Goal: Task Accomplishment & Management: Manage account settings

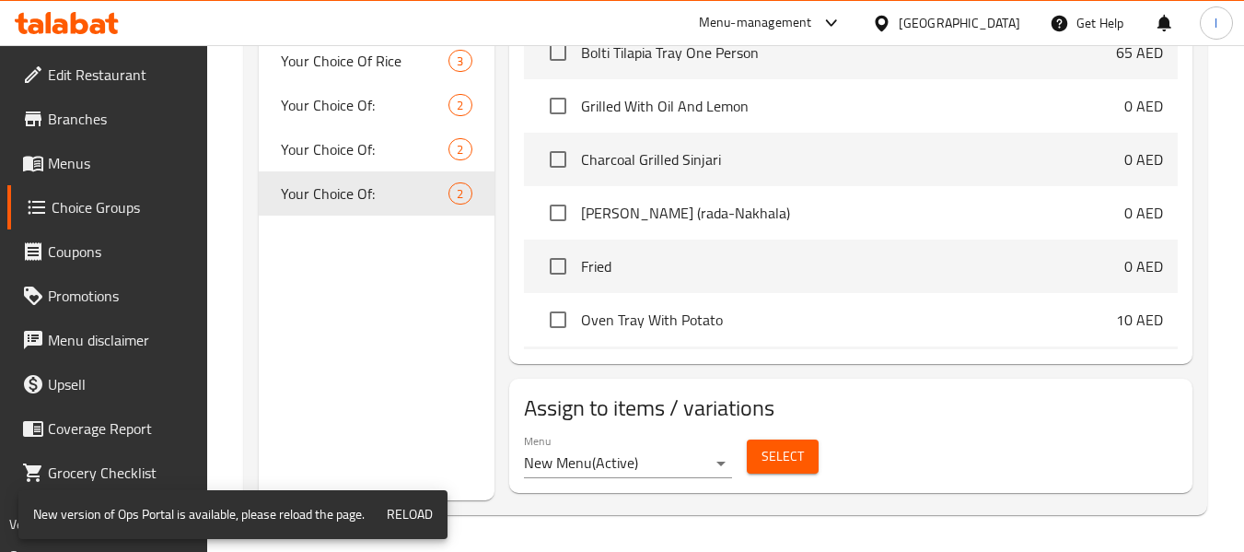
scroll to position [725, 0]
click at [962, 11] on div "[GEOGRAPHIC_DATA]" at bounding box center [946, 23] width 178 height 44
click at [906, 22] on div "[GEOGRAPHIC_DATA]" at bounding box center [960, 23] width 122 height 20
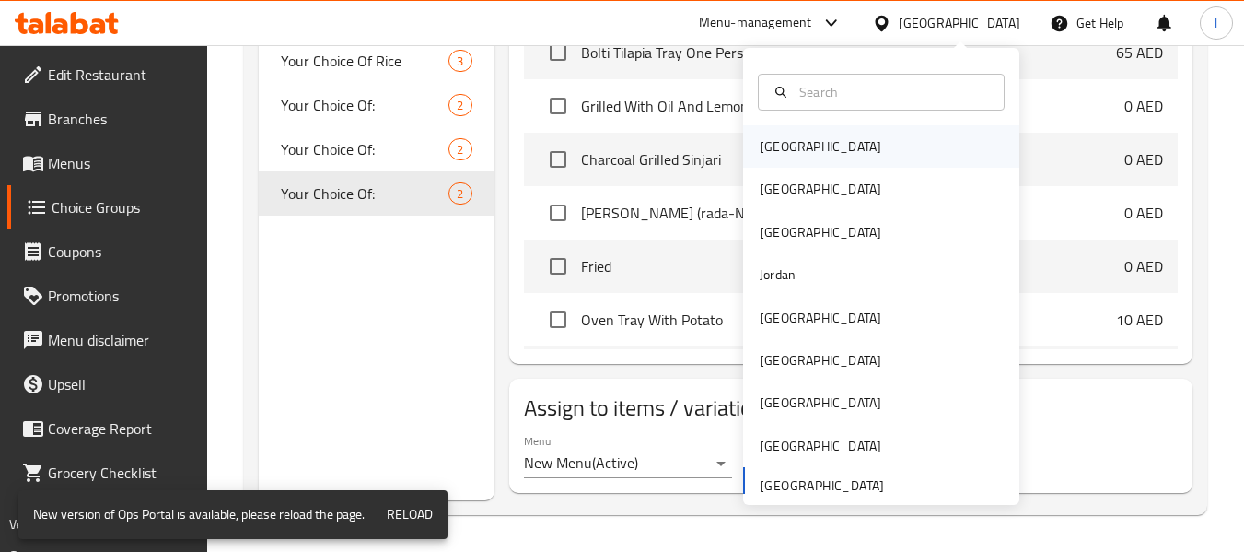
click at [823, 140] on div "[GEOGRAPHIC_DATA]" at bounding box center [881, 146] width 276 height 42
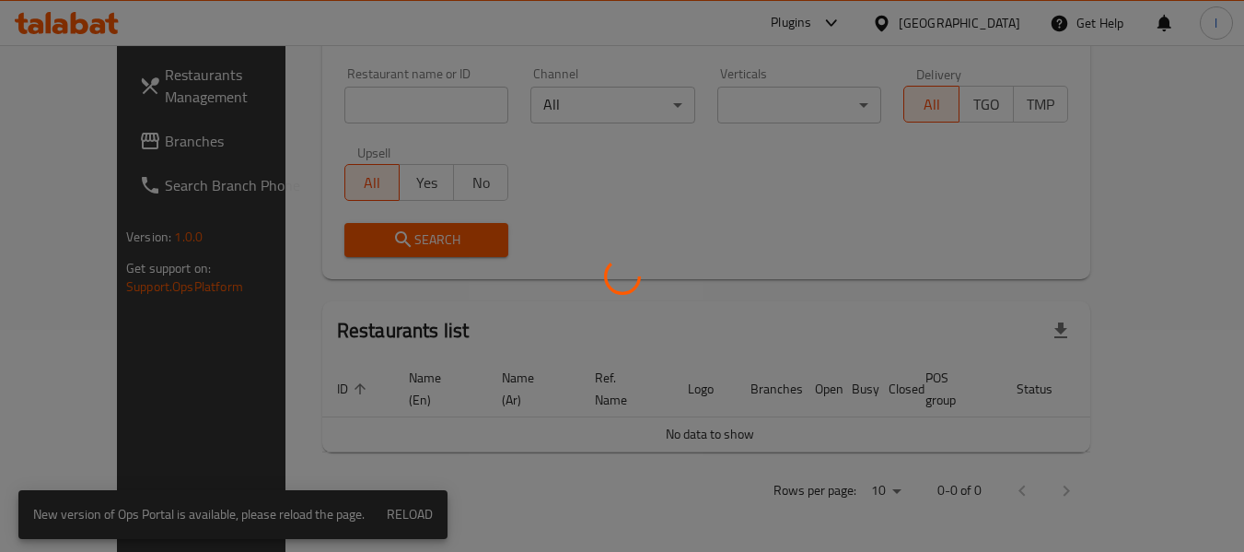
scroll to position [201, 0]
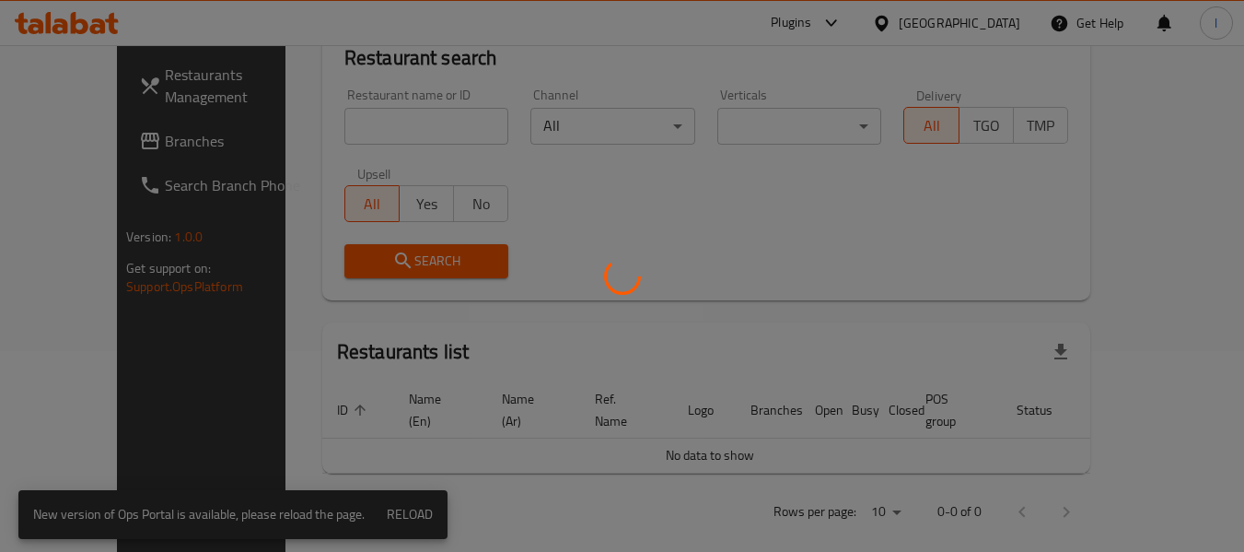
click at [973, 25] on div at bounding box center [622, 276] width 1244 height 552
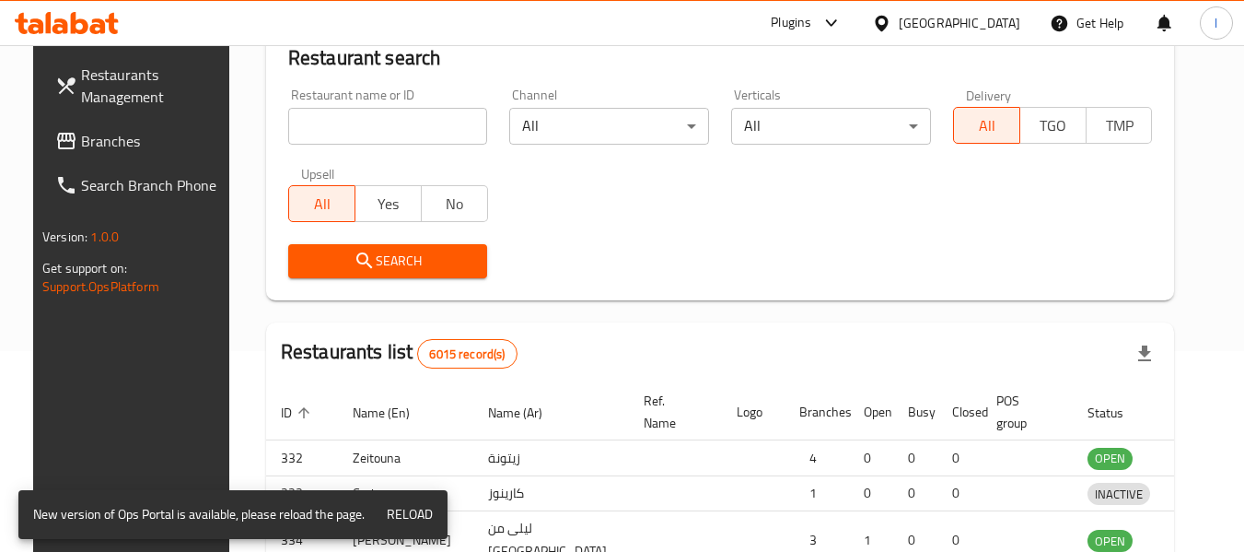
scroll to position [725, 0]
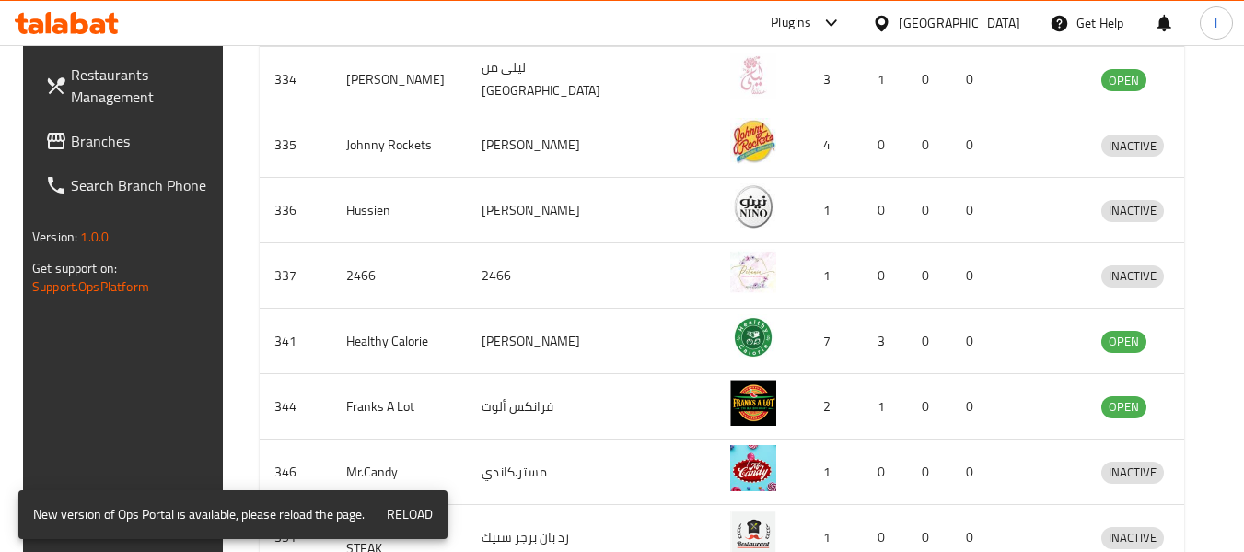
click at [899, 25] on div at bounding box center [885, 23] width 27 height 20
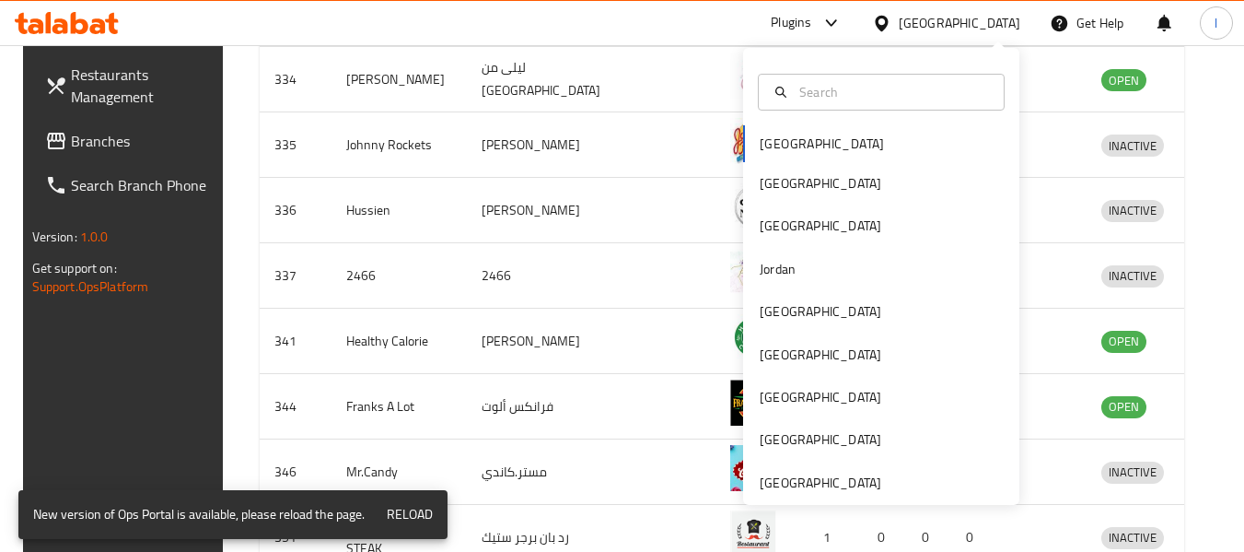
click at [793, 502] on div "[GEOGRAPHIC_DATA] [GEOGRAPHIC_DATA] [GEOGRAPHIC_DATA] [GEOGRAPHIC_DATA] [GEOGRA…" at bounding box center [881, 276] width 276 height 457
click at [806, 470] on div "[GEOGRAPHIC_DATA]" at bounding box center [820, 482] width 151 height 42
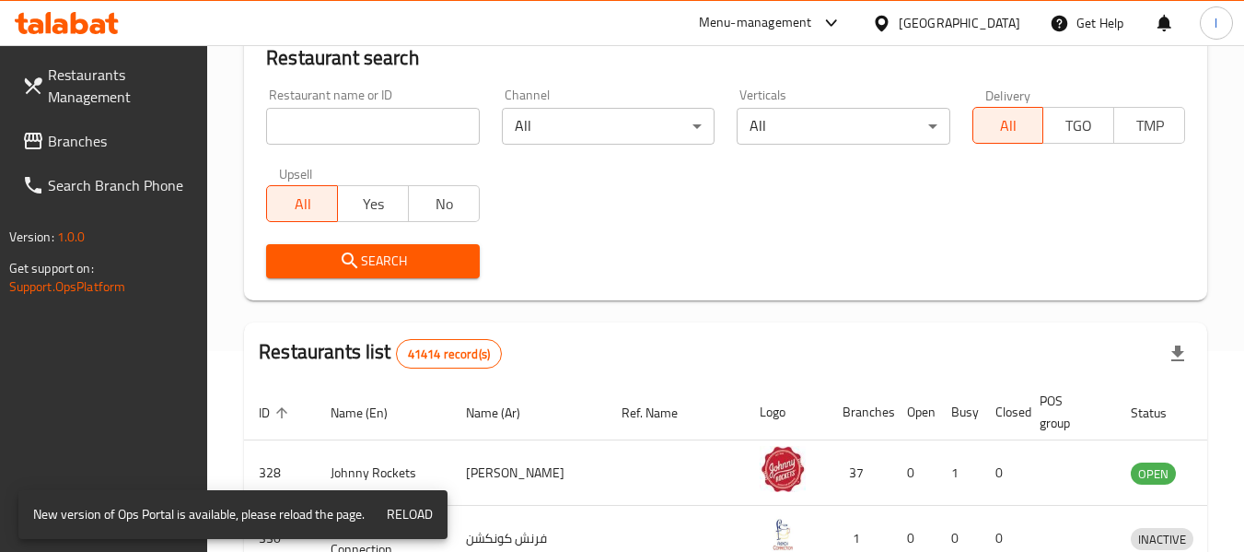
scroll to position [725, 0]
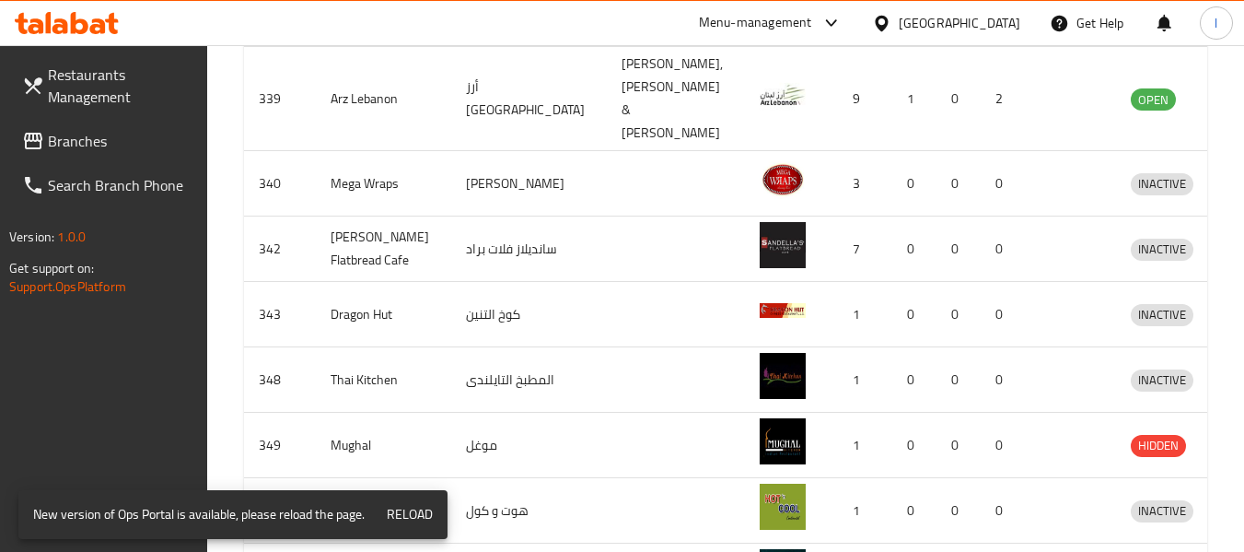
click at [131, 149] on span "Branches" at bounding box center [121, 141] width 146 height 22
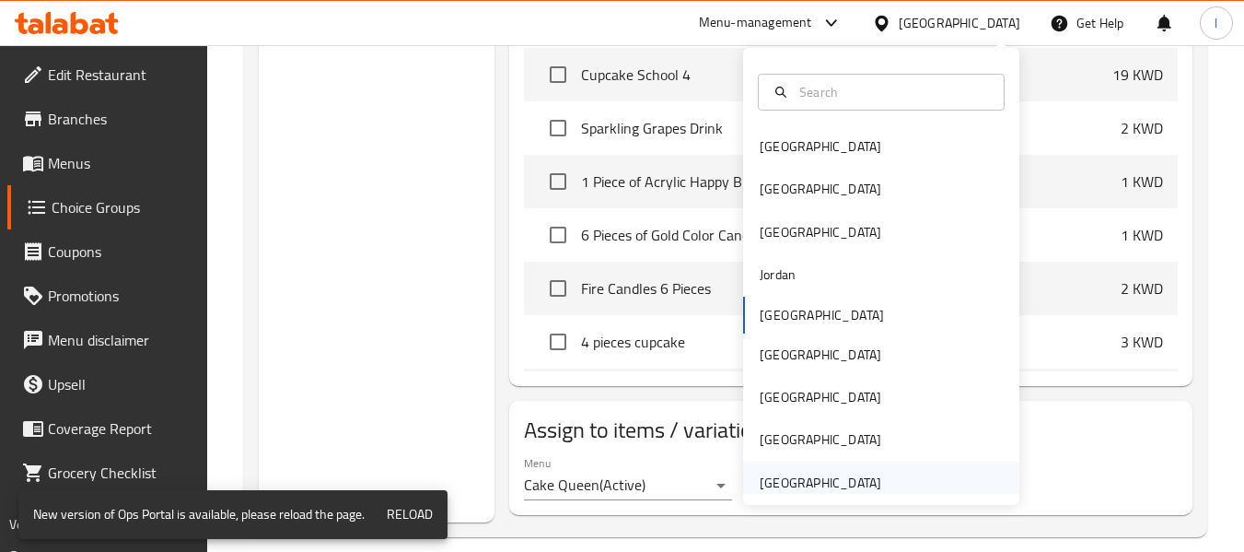
click at [787, 483] on div "[GEOGRAPHIC_DATA]" at bounding box center [821, 482] width 122 height 20
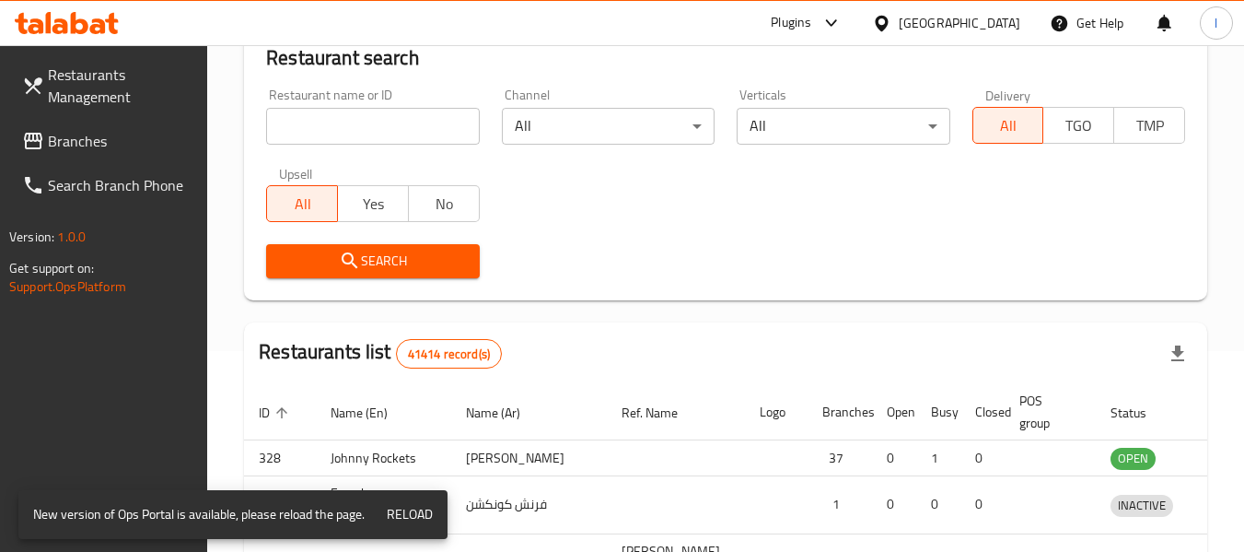
scroll to position [843, 0]
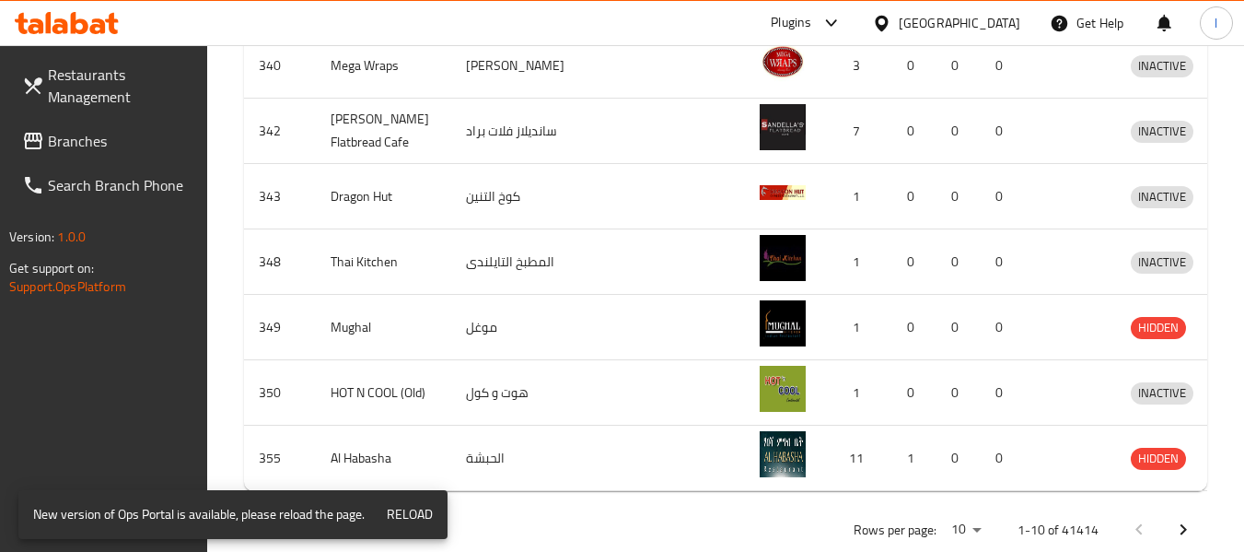
click at [88, 141] on span "Branches" at bounding box center [121, 141] width 146 height 22
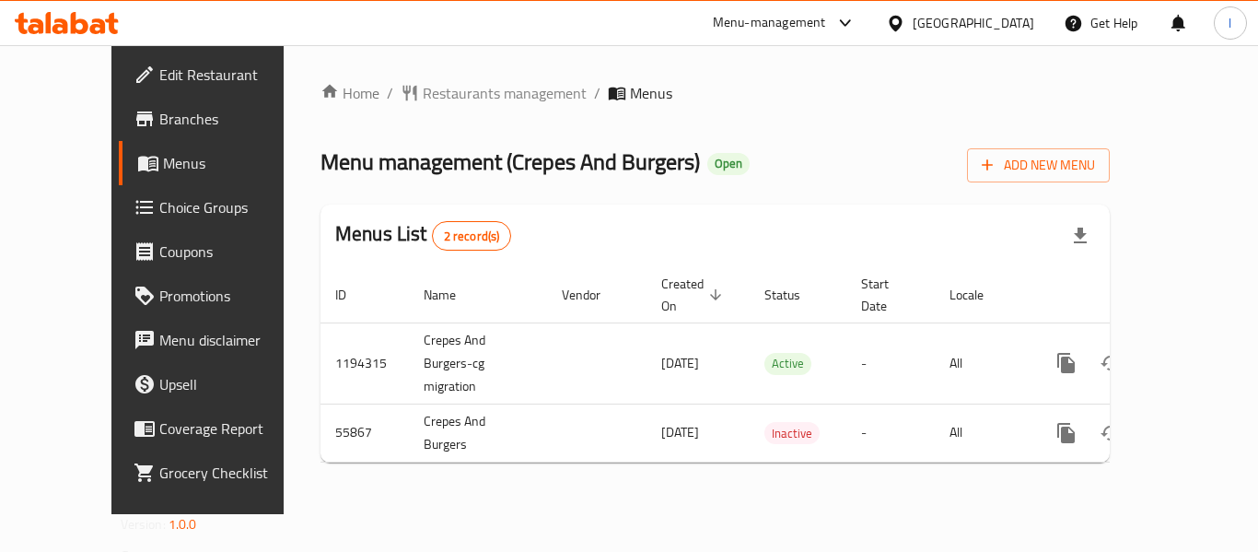
click at [138, 203] on div "Edit Restaurant Branches Menus Choice Groups Coupons Promotions Menu disclaimer…" at bounding box center [629, 279] width 1036 height 469
click at [159, 203] on span "Choice Groups" at bounding box center [232, 207] width 147 height 22
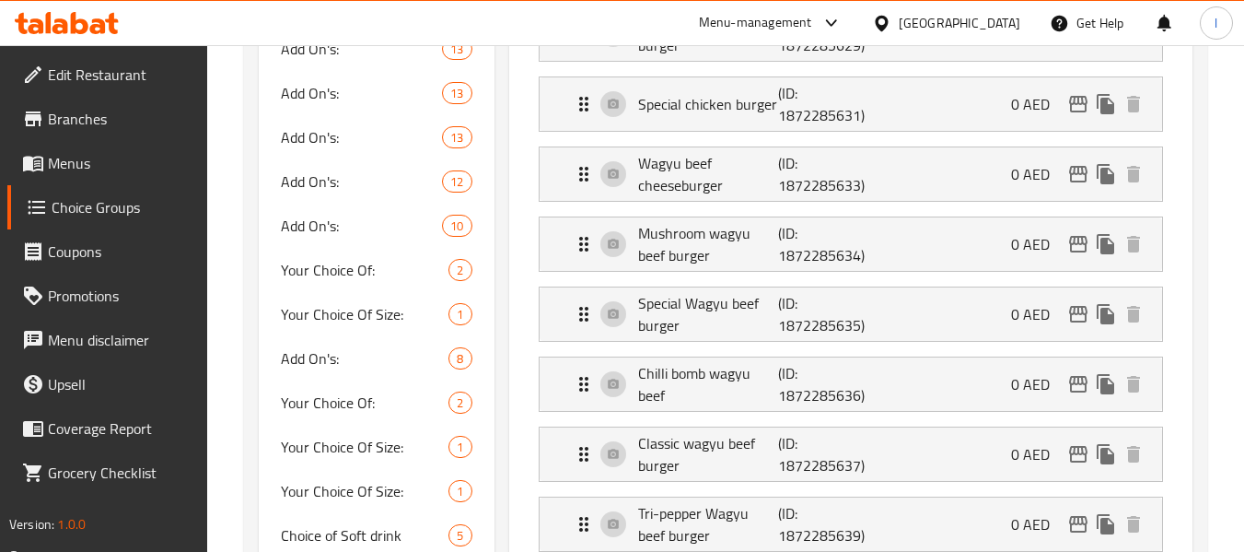
scroll to position [1013, 0]
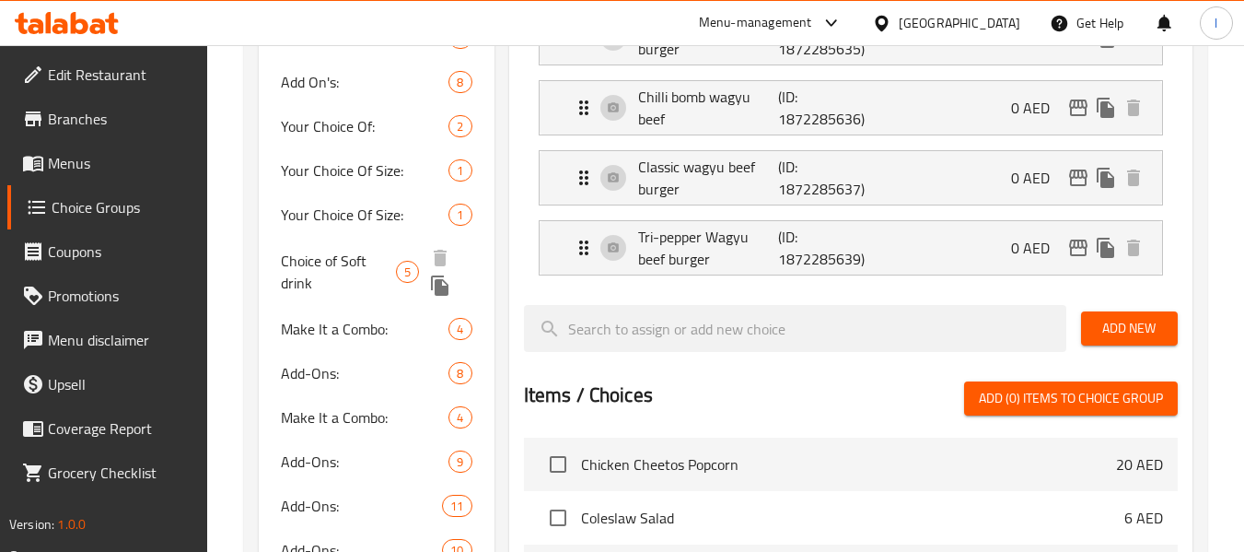
click at [320, 263] on span "Choice of Soft drink" at bounding box center [338, 272] width 115 height 44
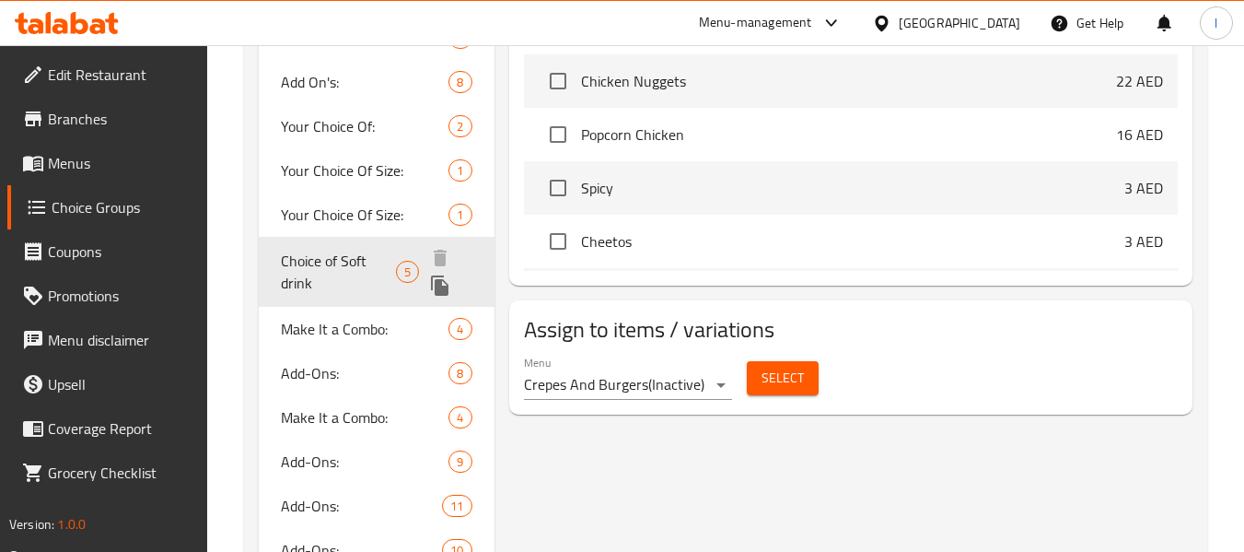
type input "Choice of Soft drink"
type input "اختيار مشروب غازي"
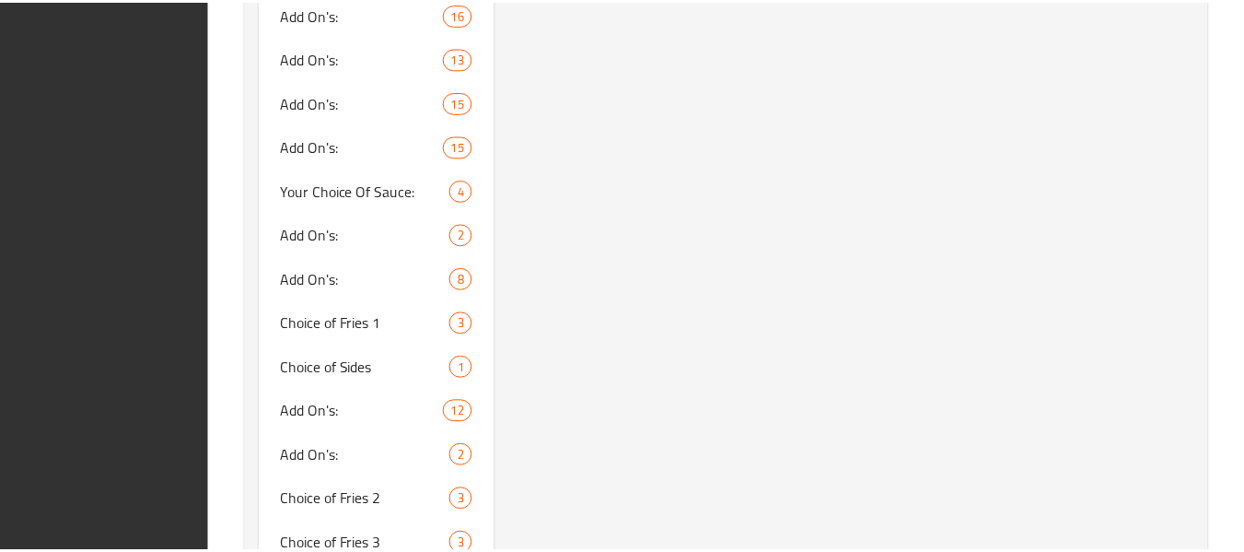
scroll to position [1995, 0]
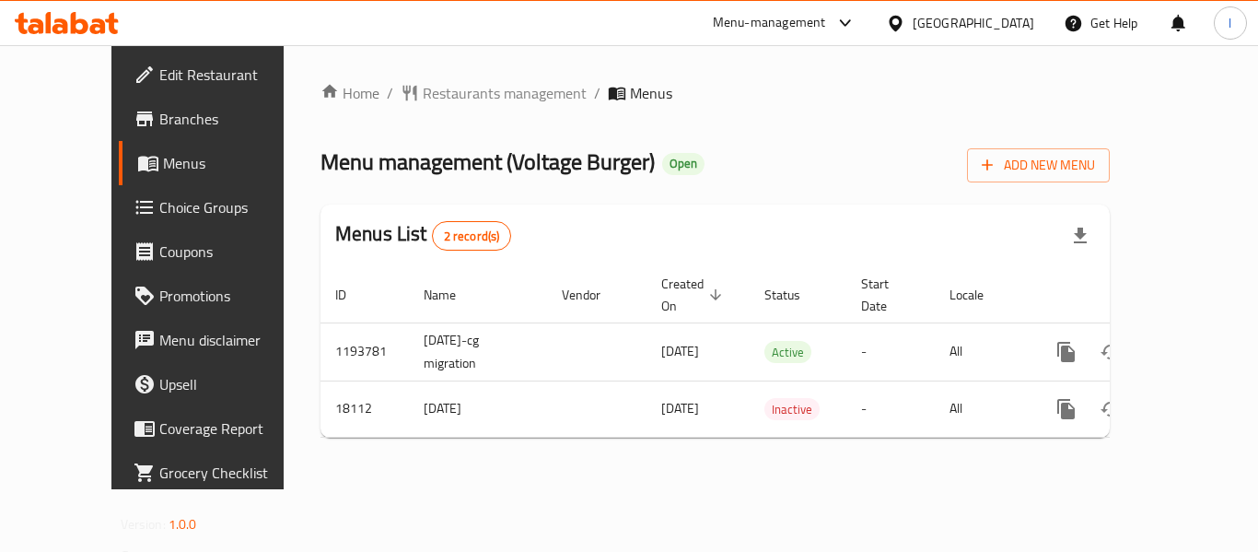
click at [159, 208] on span "Choice Groups" at bounding box center [232, 207] width 147 height 22
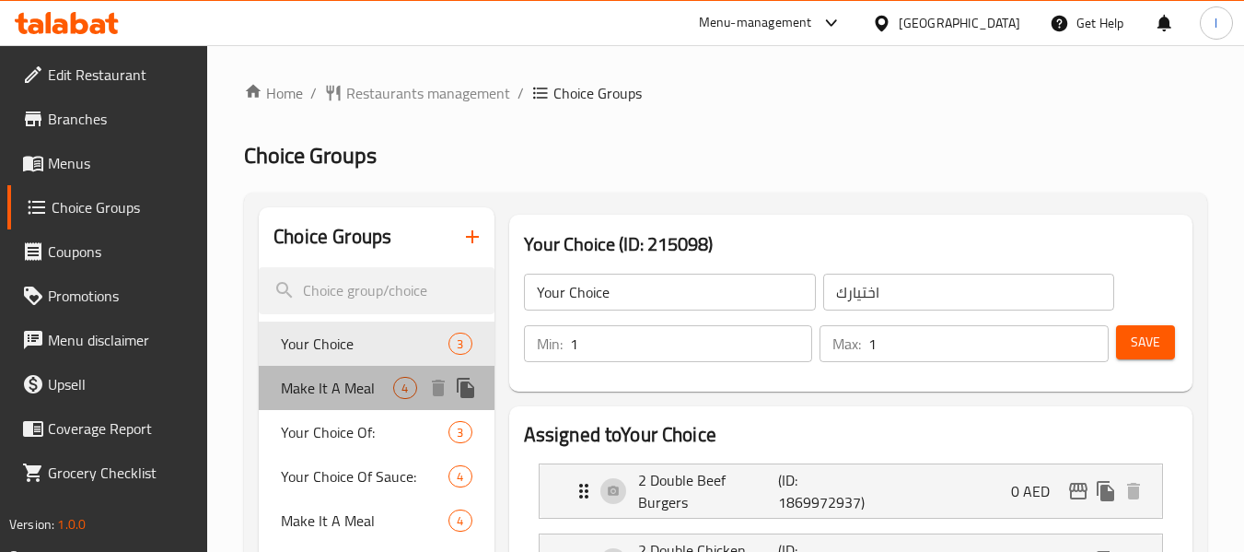
click at [373, 399] on div "Make It A Meal 4" at bounding box center [376, 388] width 235 height 44
type input "Make It A Meal"
type input "اجعلها وجبه"
type input "0"
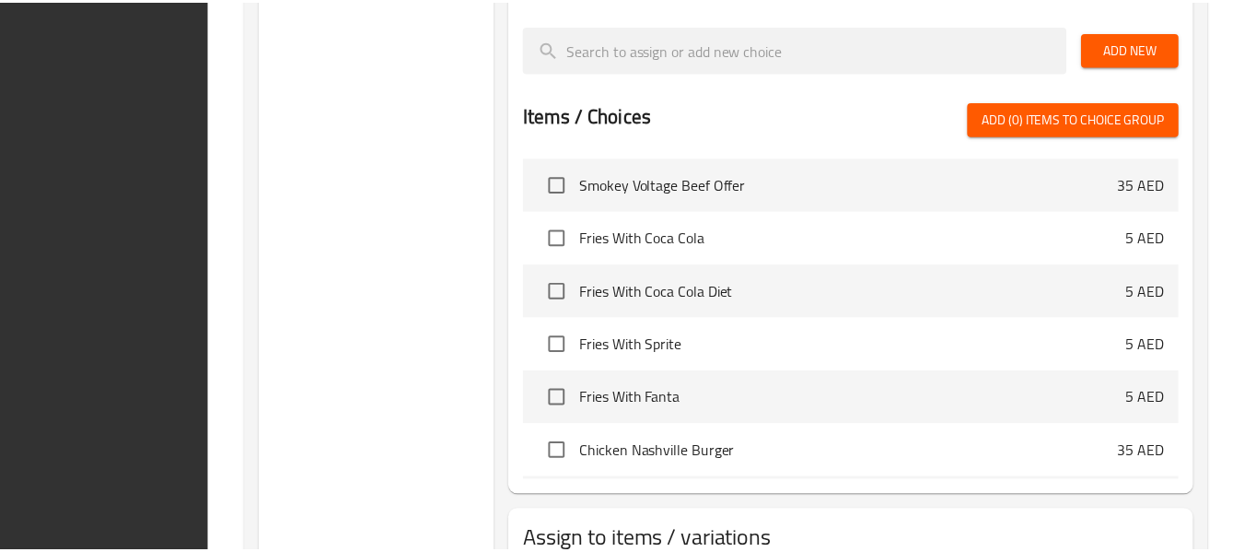
scroll to position [865, 0]
